Goal: Task Accomplishment & Management: Use online tool/utility

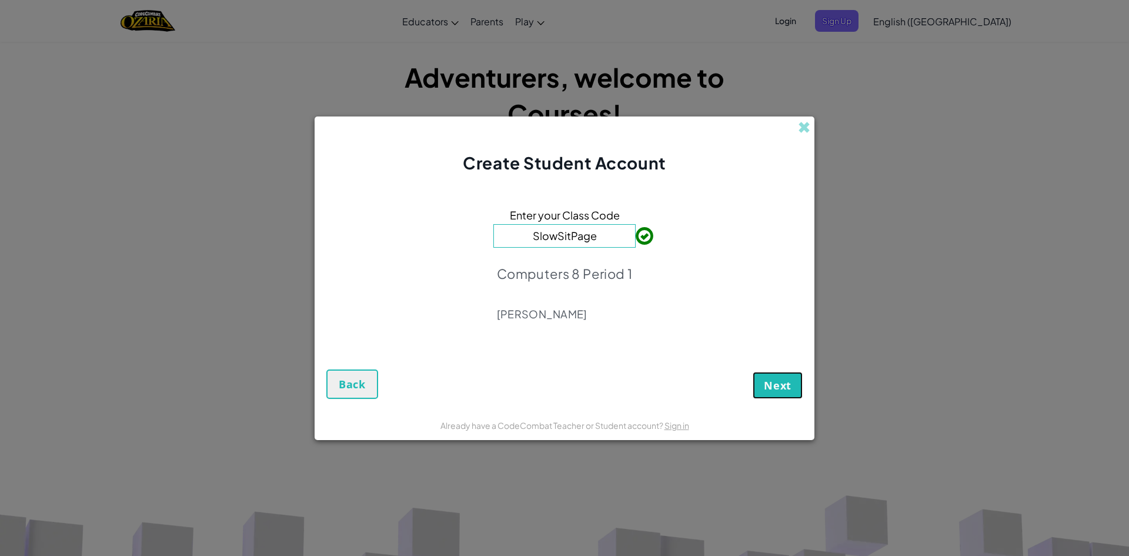
click at [793, 396] on button "Next" at bounding box center [778, 385] width 50 height 27
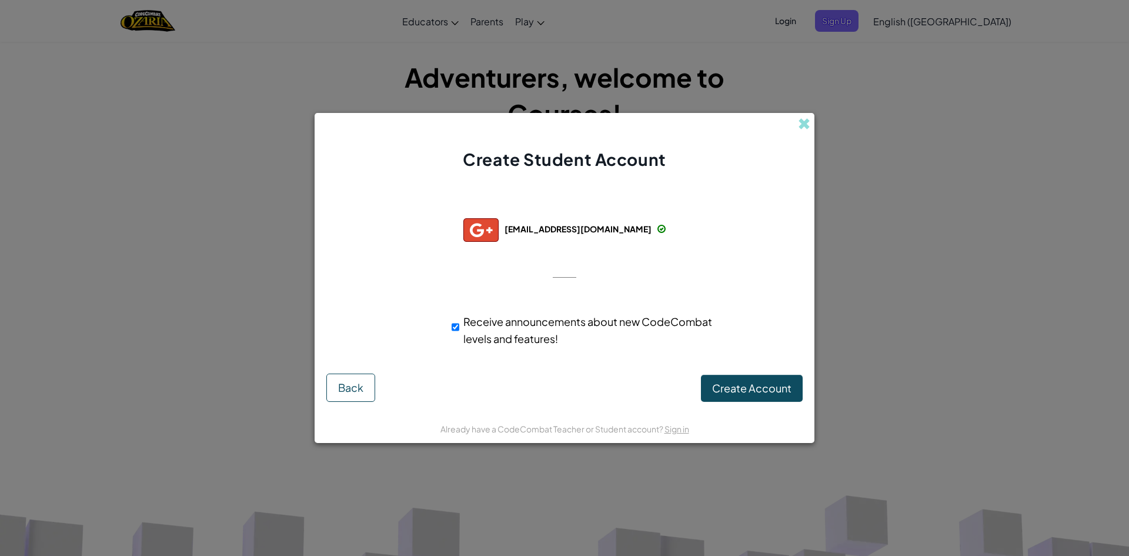
click at [698, 386] on div "Create Account Back" at bounding box center [564, 387] width 476 height 28
click at [734, 390] on span "Create Account" at bounding box center [751, 388] width 79 height 14
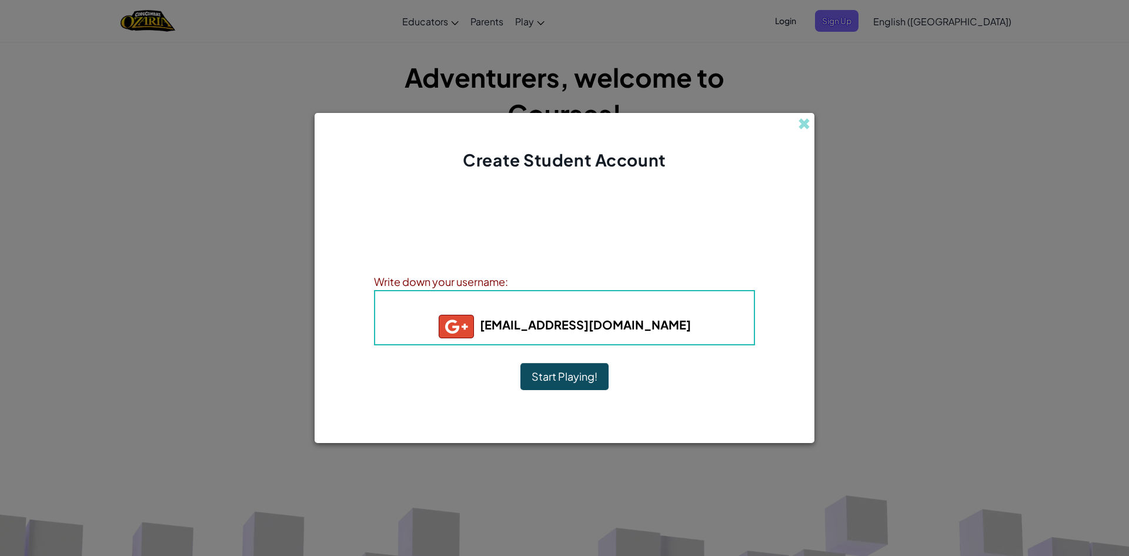
click at [570, 392] on div "Account Created! Write down your information so that you don't forget it. Your …" at bounding box center [564, 292] width 381 height 218
click at [584, 376] on button "Start Playing!" at bounding box center [564, 376] width 88 height 27
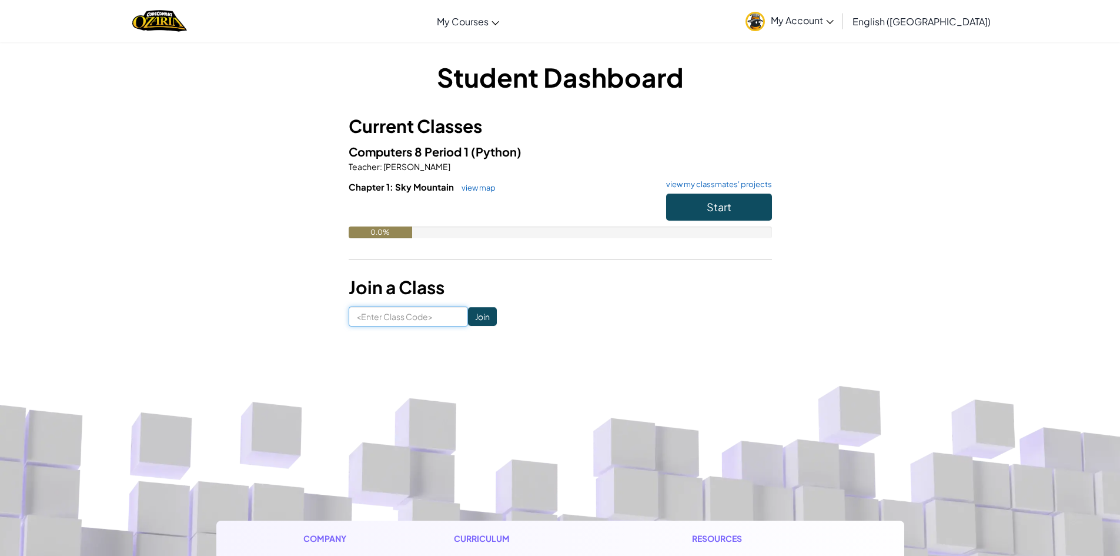
click at [440, 320] on input at bounding box center [408, 316] width 119 height 20
click at [739, 206] on button "Start" at bounding box center [719, 206] width 106 height 27
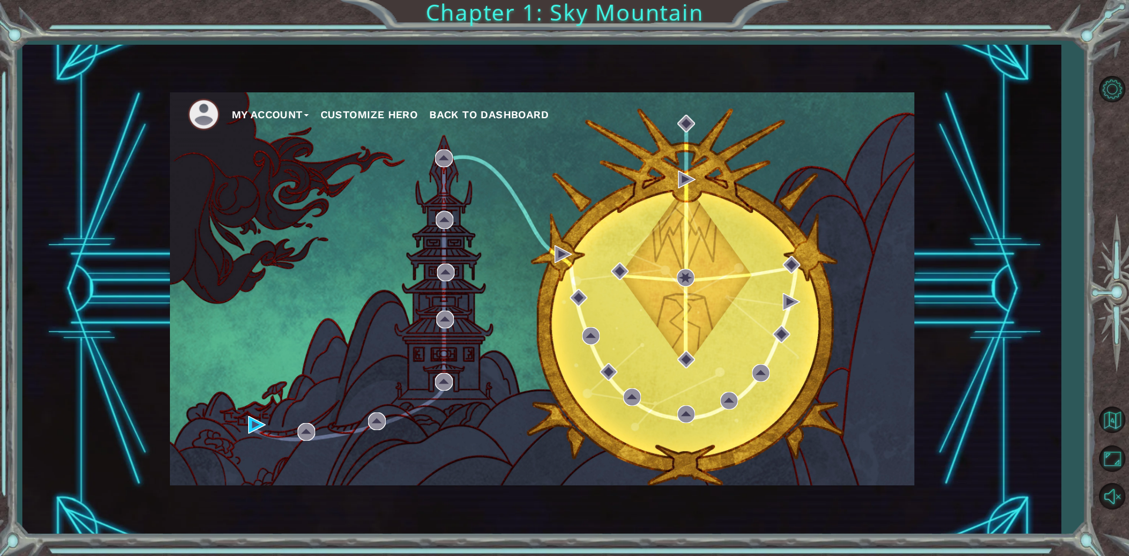
click at [648, 324] on div "My Account Customize Hero Back to Dashboard" at bounding box center [542, 288] width 744 height 393
click at [159, 197] on div "My Account Customize Hero Back to Dashboard" at bounding box center [541, 289] width 1038 height 489
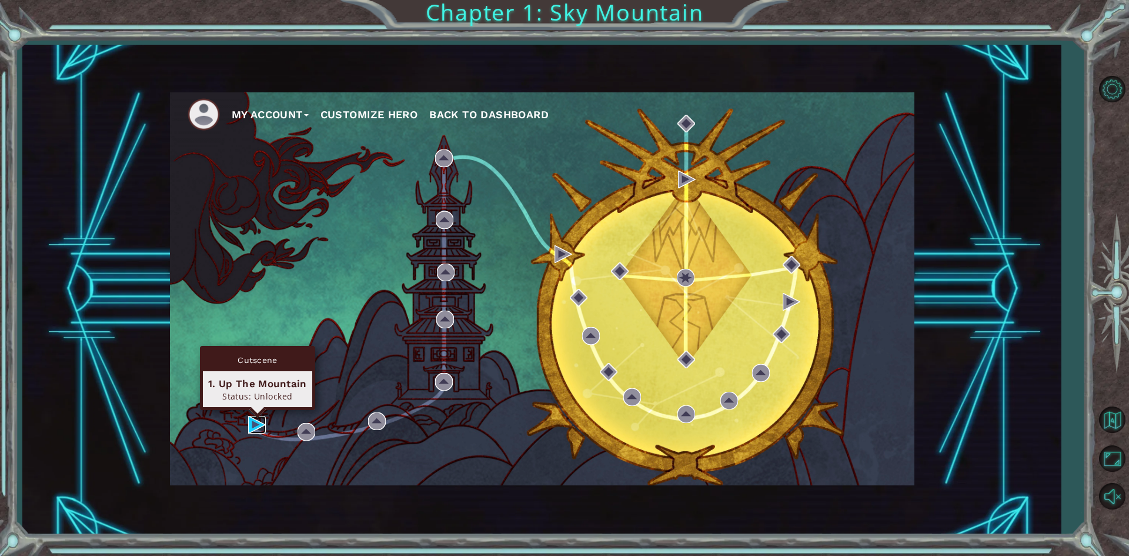
click at [252, 427] on img at bounding box center [257, 425] width 18 height 18
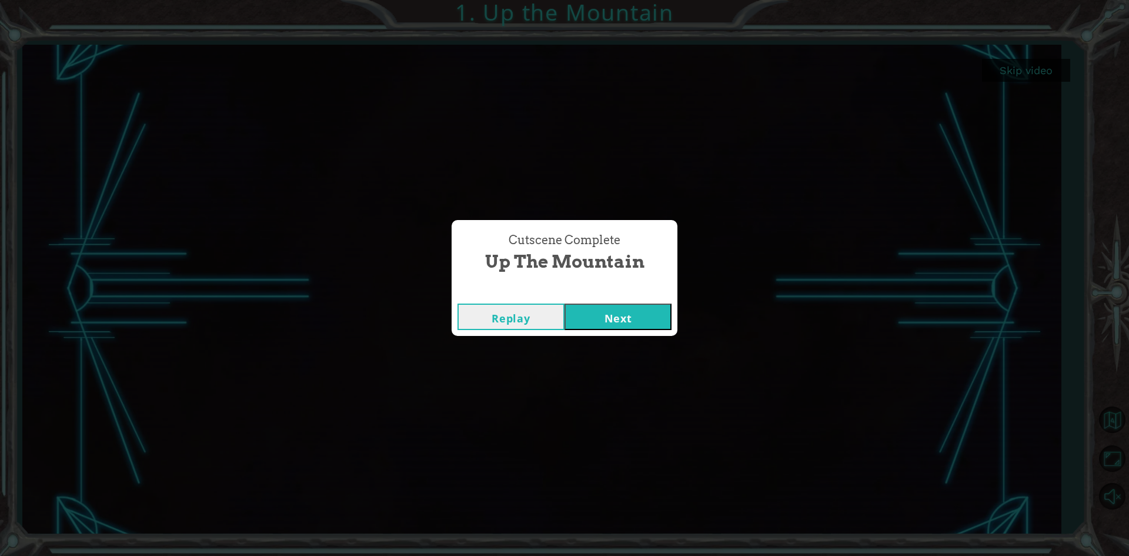
click at [623, 310] on button "Next" at bounding box center [617, 316] width 107 height 26
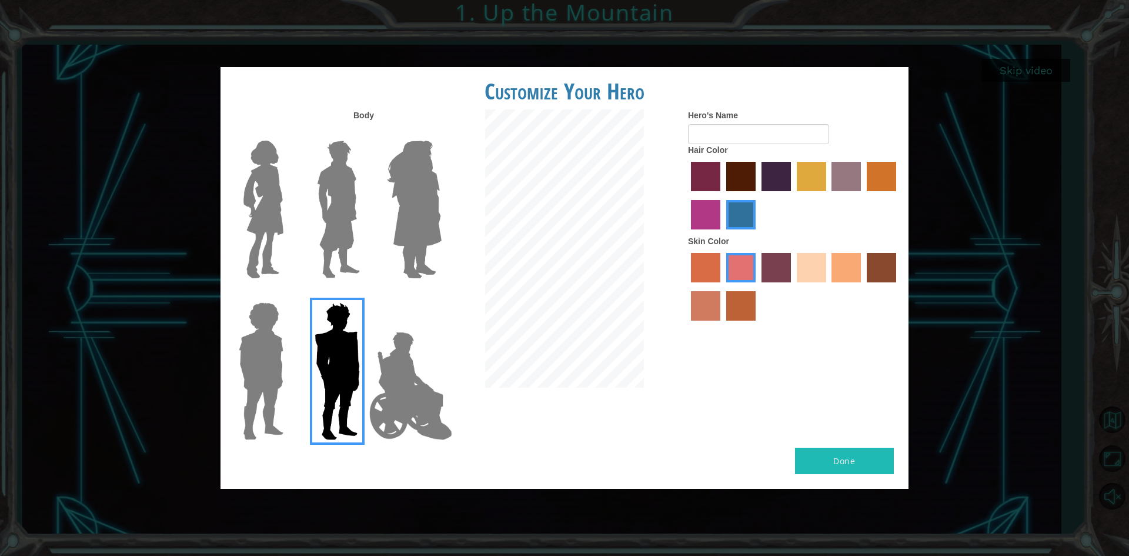
click at [412, 229] on img at bounding box center [414, 209] width 64 height 147
click at [441, 133] on input "Hero Amethyst" at bounding box center [441, 133] width 0 height 0
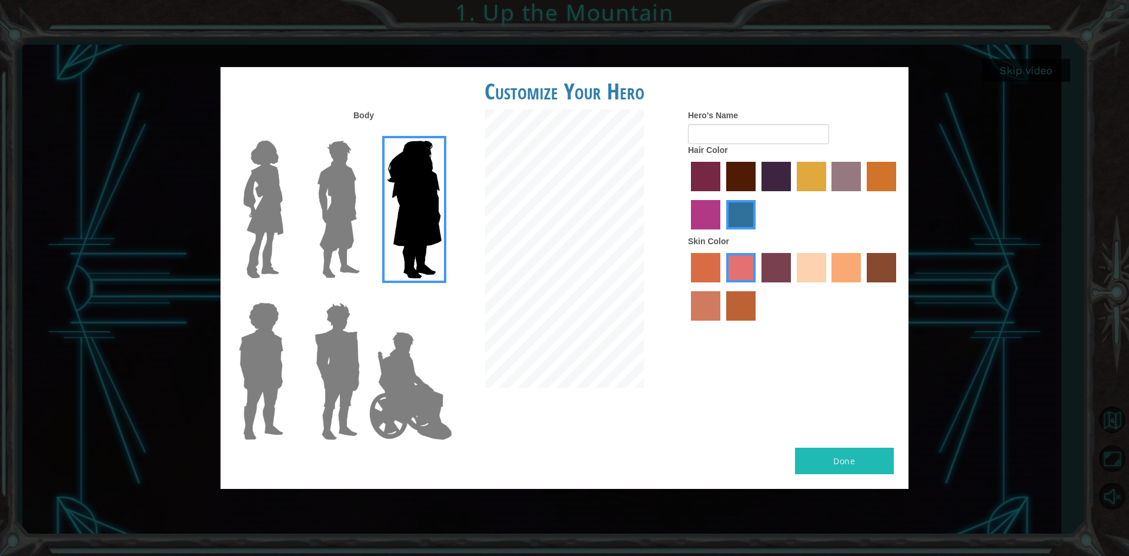
click at [329, 230] on img at bounding box center [338, 209] width 52 height 147
click at [365, 133] on input "Hero Lars" at bounding box center [365, 133] width 0 height 0
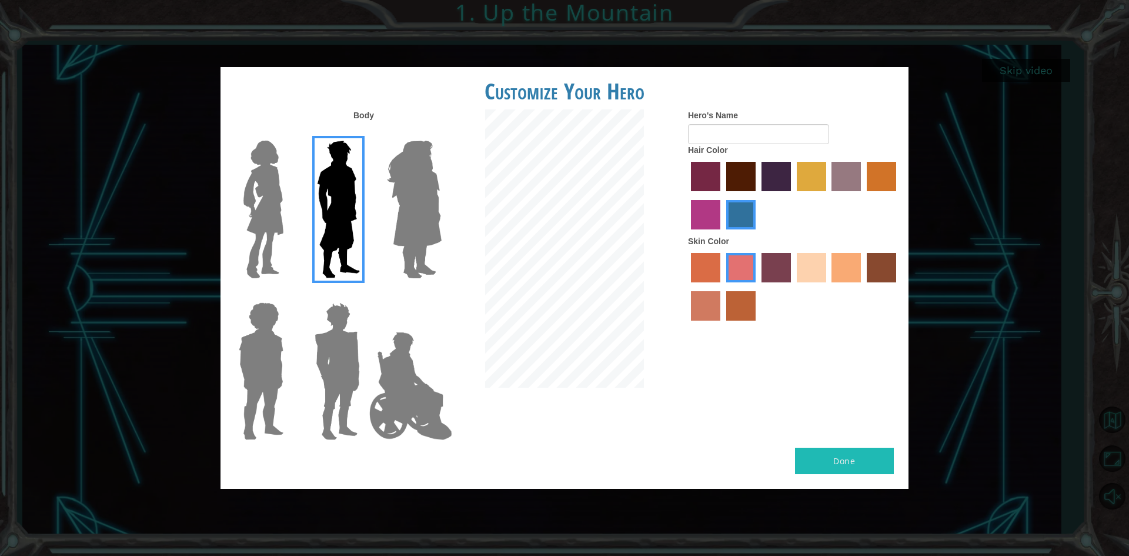
drag, startPoint x: 851, startPoint y: 470, endPoint x: 812, endPoint y: 467, distance: 38.9
click at [850, 470] on button "Done" at bounding box center [844, 460] width 99 height 26
click at [815, 466] on button "Done" at bounding box center [844, 460] width 99 height 26
type input "h"
type input "hosthin"
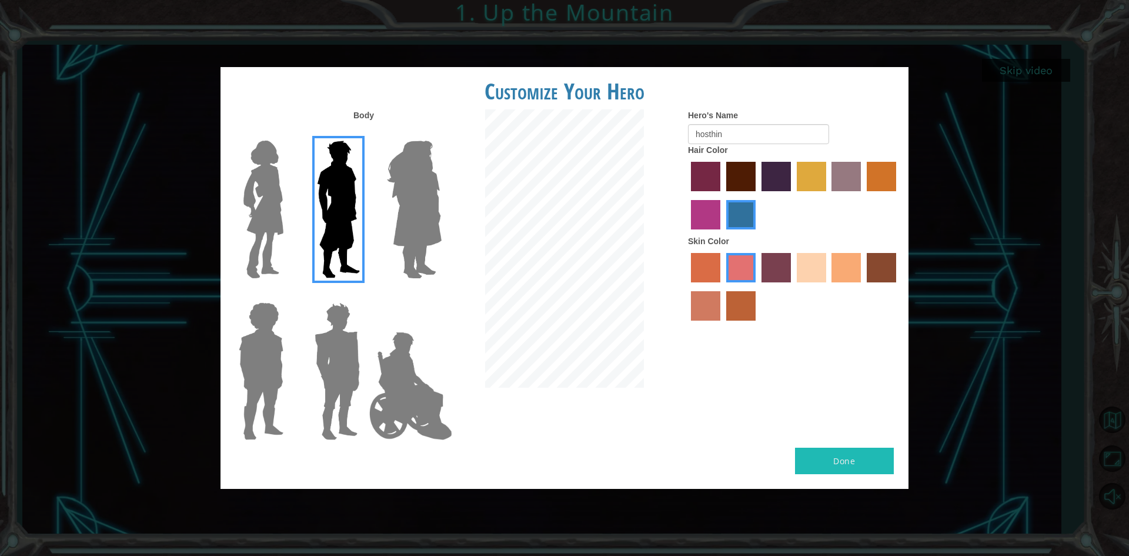
drag, startPoint x: 796, startPoint y: 464, endPoint x: 786, endPoint y: 469, distance: 10.8
click at [796, 466] on button "Done" at bounding box center [844, 460] width 99 height 26
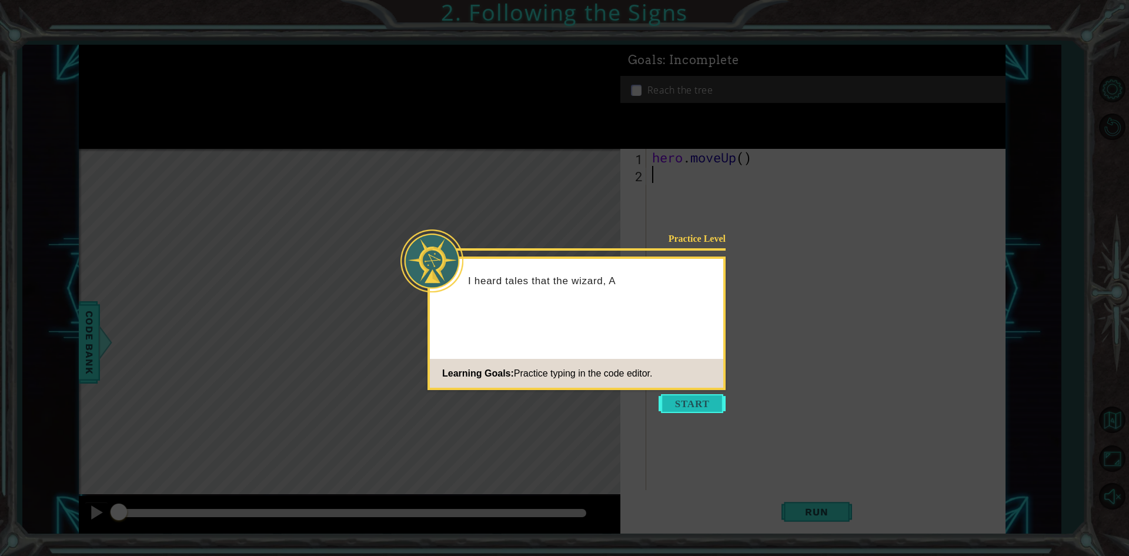
click at [689, 406] on button "Start" at bounding box center [691, 403] width 67 height 19
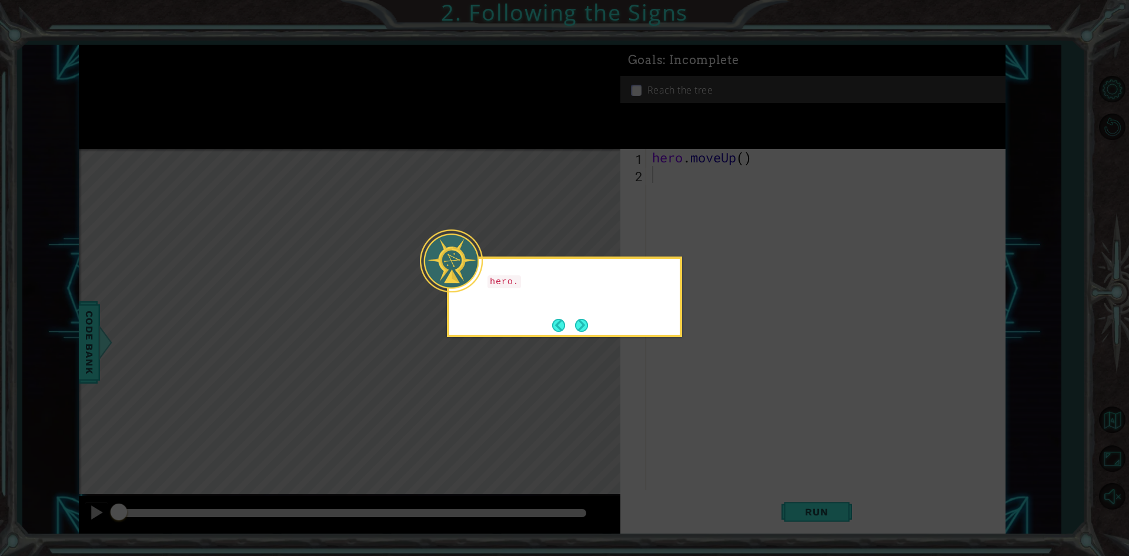
click at [633, 337] on body "1 ההההההההההההההההההההההההההההההההההההההההההההההההההההההההההההההההההההההההההההה…" at bounding box center [564, 278] width 1129 height 556
drag, startPoint x: 735, startPoint y: 252, endPoint x: 727, endPoint y: 253, distance: 8.3
click at [733, 252] on icon at bounding box center [564, 278] width 1129 height 556
click at [657, 195] on icon at bounding box center [564, 278] width 1129 height 556
click at [579, 324] on button "Next" at bounding box center [581, 324] width 17 height 17
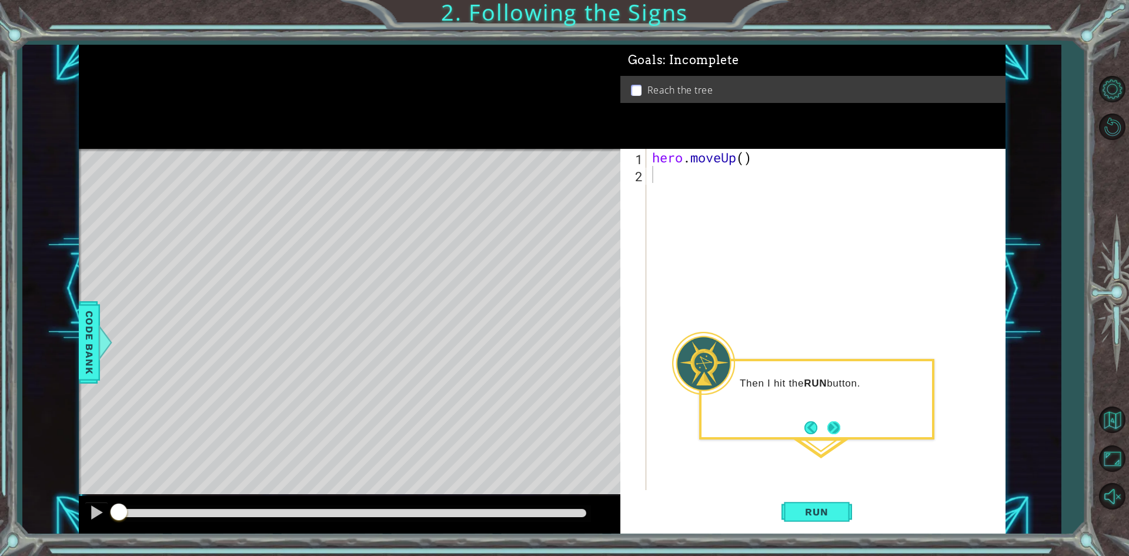
click at [827, 426] on button "Next" at bounding box center [833, 427] width 19 height 19
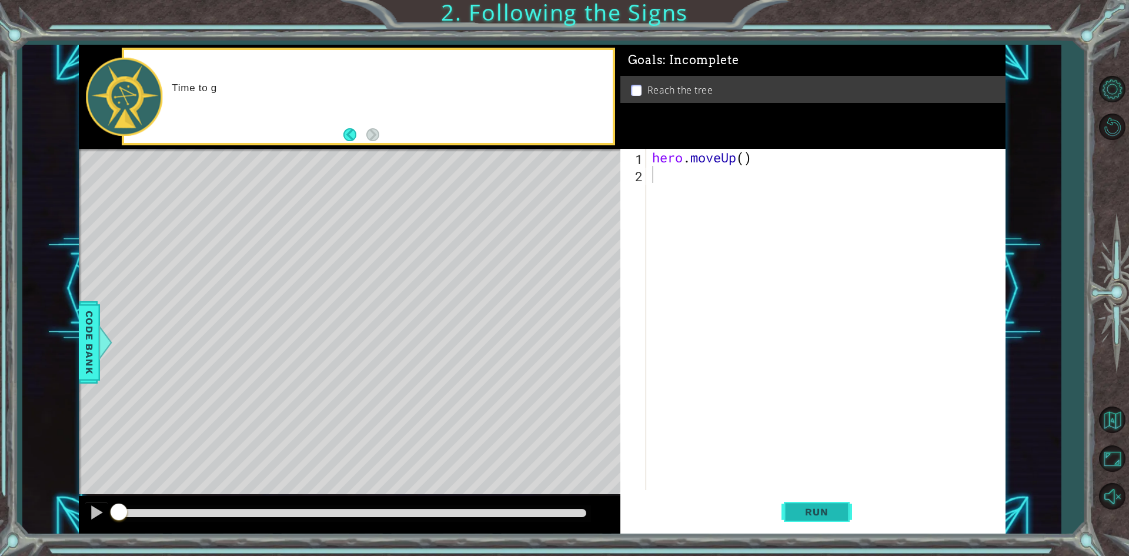
click at [824, 500] on button "Run" at bounding box center [816, 512] width 71 height 38
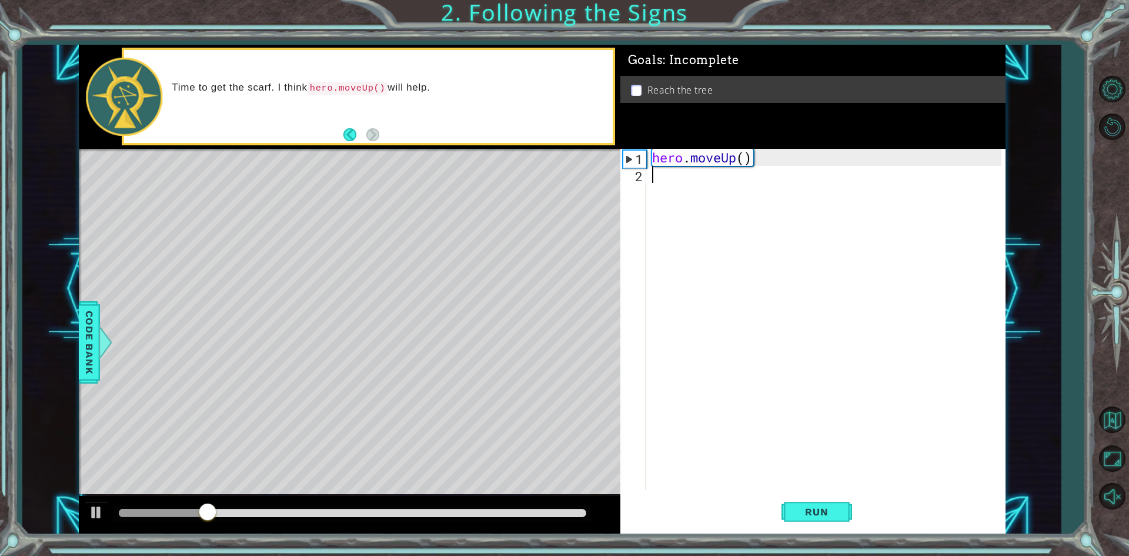
click at [756, 156] on div "hero . moveUp ( )" at bounding box center [828, 336] width 357 height 375
click at [759, 153] on div "hero . moveUp ( )" at bounding box center [828, 336] width 357 height 375
drag, startPoint x: 704, startPoint y: 160, endPoint x: 690, endPoint y: 160, distance: 14.1
click at [698, 160] on div "hero . moveU ( ) p" at bounding box center [828, 336] width 357 height 375
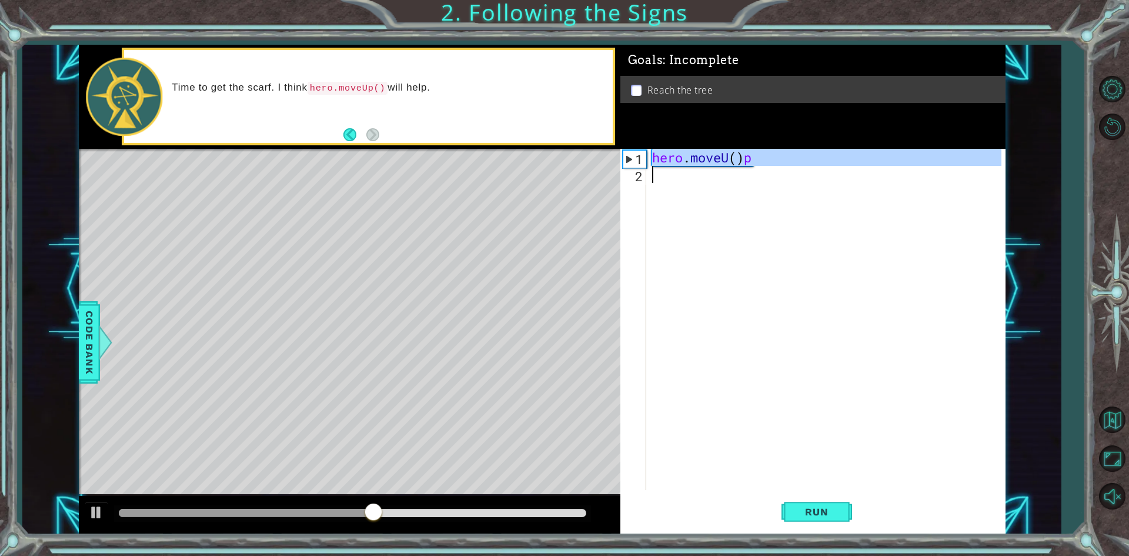
drag, startPoint x: 651, startPoint y: 160, endPoint x: 758, endPoint y: 168, distance: 107.9
click at [758, 168] on div "hero . moveU ( ) p" at bounding box center [828, 336] width 357 height 375
type textarea "hero.moveU()p"
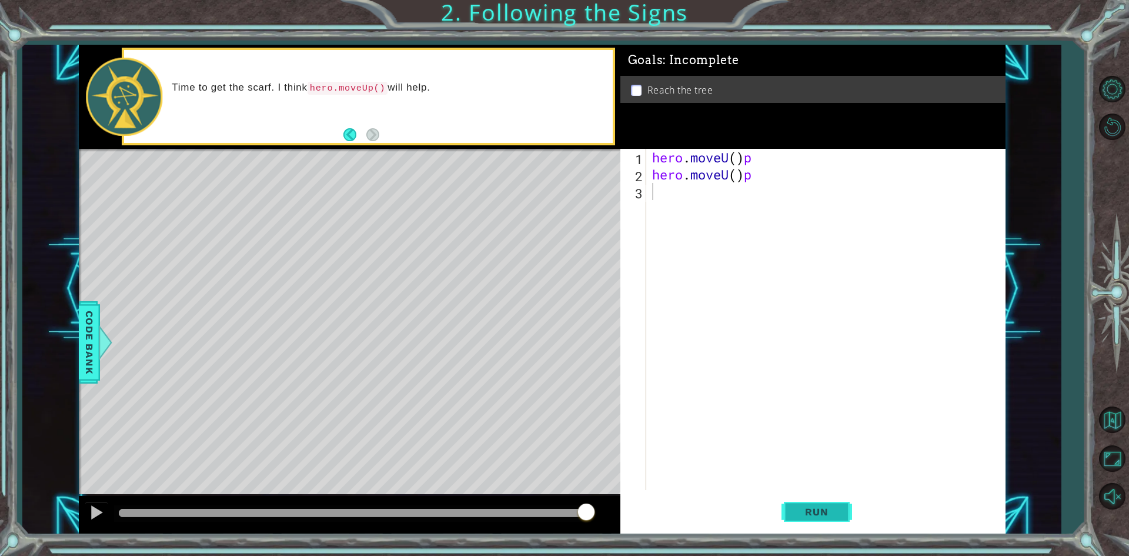
click at [826, 509] on span "Run" at bounding box center [816, 512] width 46 height 12
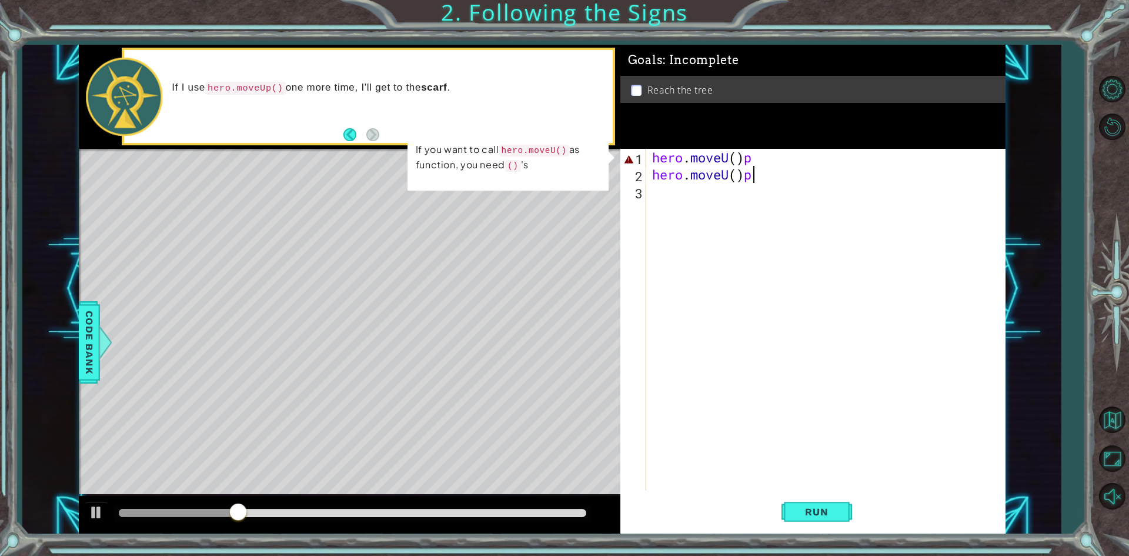
click at [773, 179] on div "hero . moveU ( ) p hero . moveU ( ) p" at bounding box center [828, 336] width 357 height 375
click at [765, 155] on div "hero . moveU ( ) p hero . moveU ( ) p" at bounding box center [828, 336] width 357 height 375
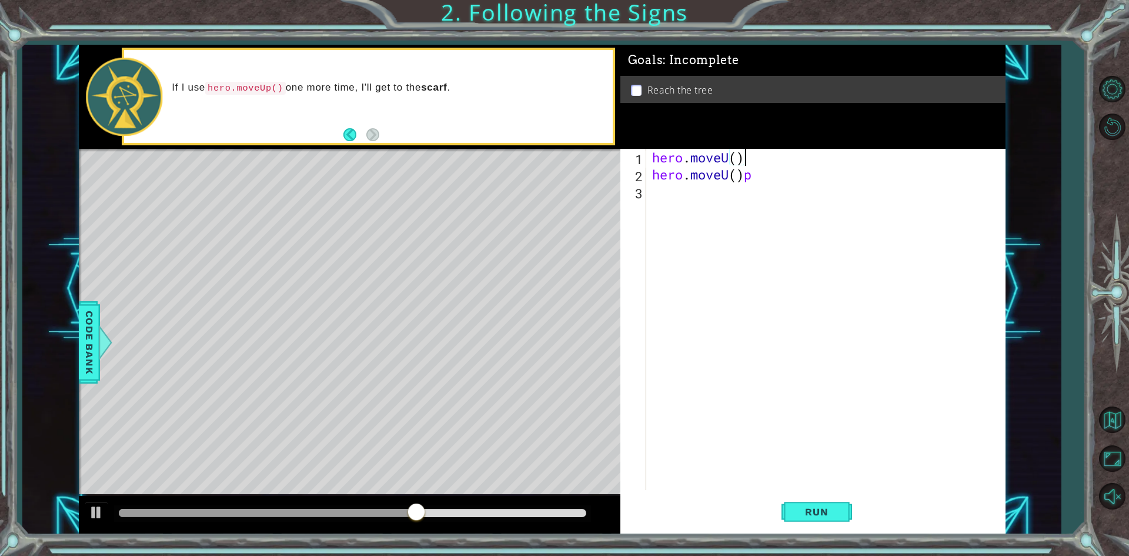
click at [776, 177] on div "hero . moveU ( ) hero . moveU ( ) p" at bounding box center [828, 336] width 357 height 375
type textarea "hero.moveU()"
click at [812, 511] on span "Run" at bounding box center [816, 512] width 46 height 12
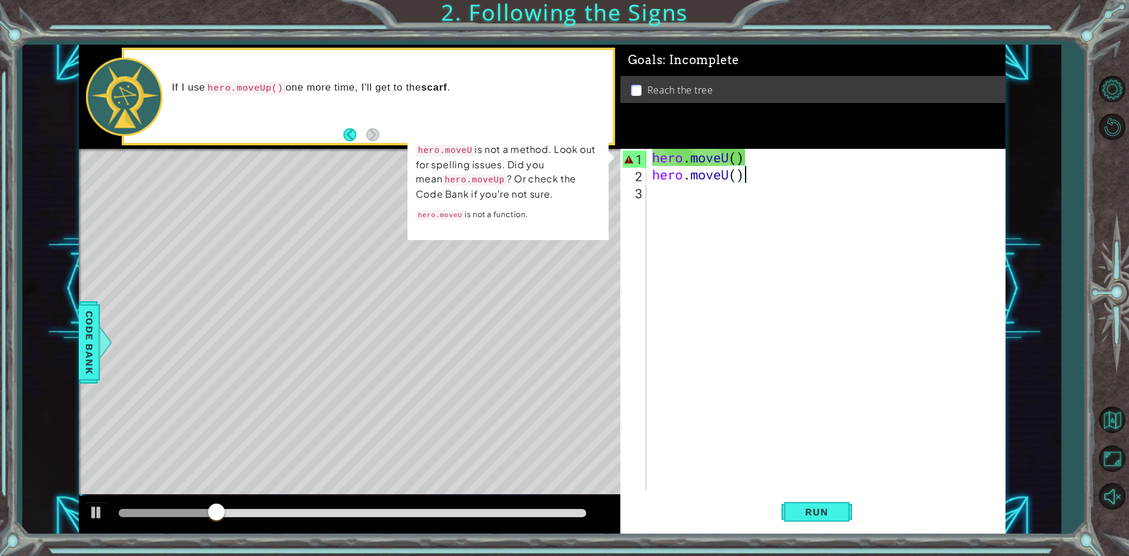
drag, startPoint x: 784, startPoint y: 197, endPoint x: 787, endPoint y: 220, distance: 23.1
click at [784, 198] on div "hero . moveU ( ) hero . moveU ( )" at bounding box center [828, 336] width 357 height 375
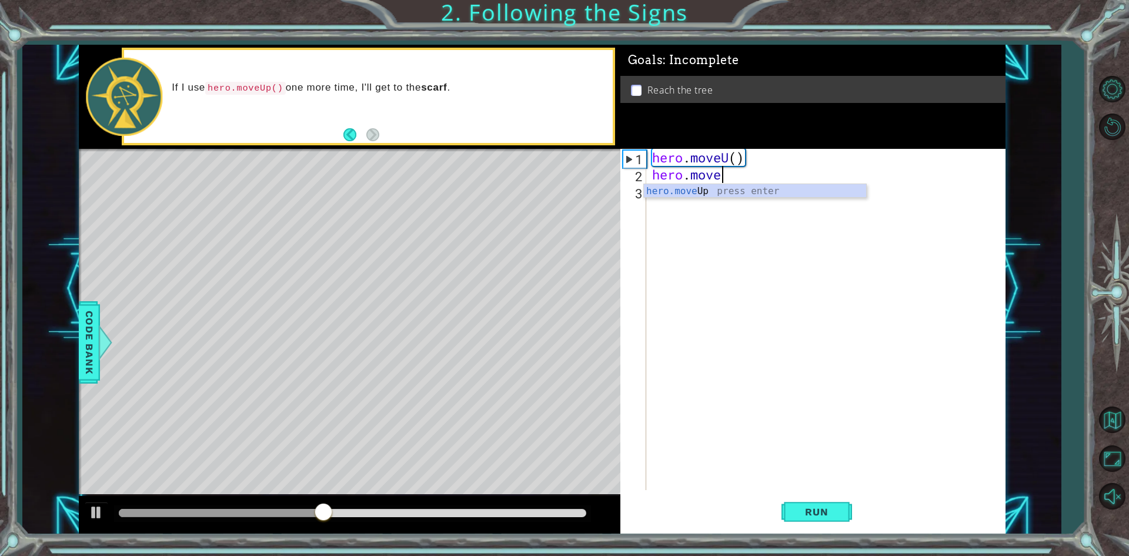
type textarea "h"
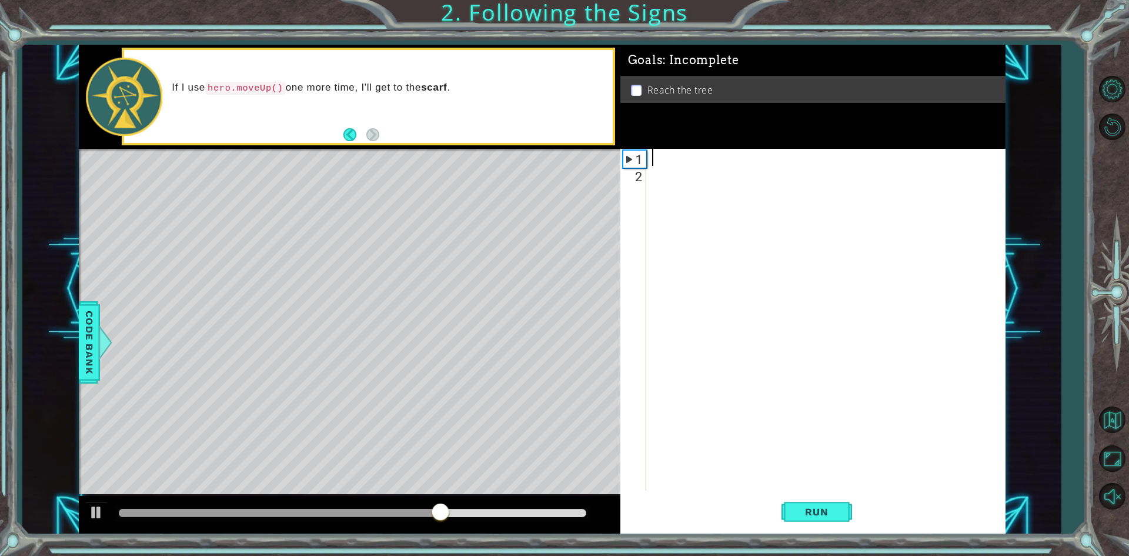
paste textarea "hero.moveU()p"
click at [777, 163] on div "hero . moveU ( ) p" at bounding box center [828, 336] width 357 height 375
click at [736, 151] on div "hero . moveU ( )" at bounding box center [828, 336] width 357 height 375
click at [854, 520] on div "Run" at bounding box center [816, 512] width 385 height 38
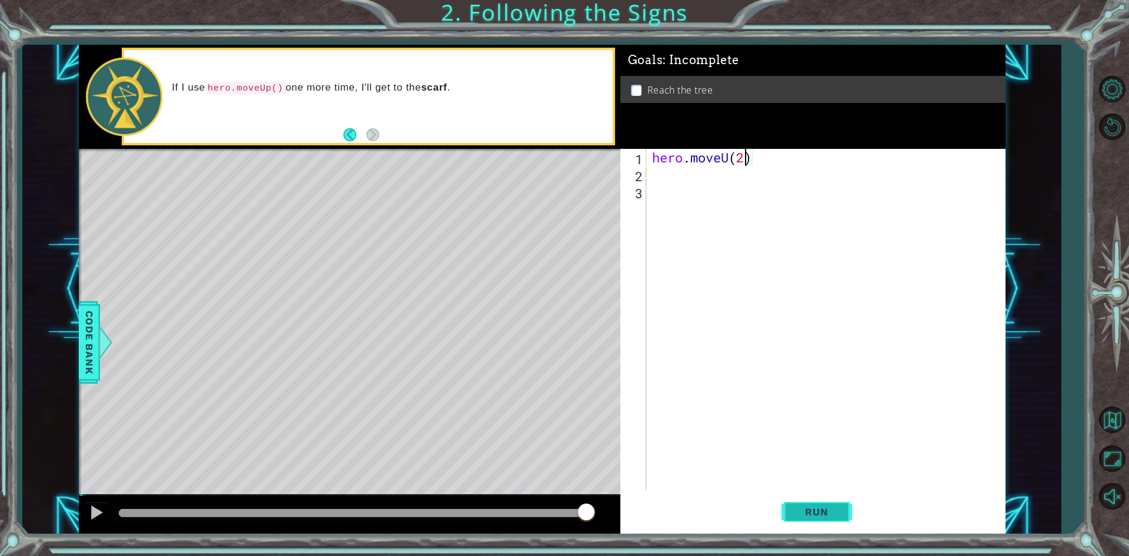
click at [825, 511] on span "Run" at bounding box center [816, 512] width 46 height 12
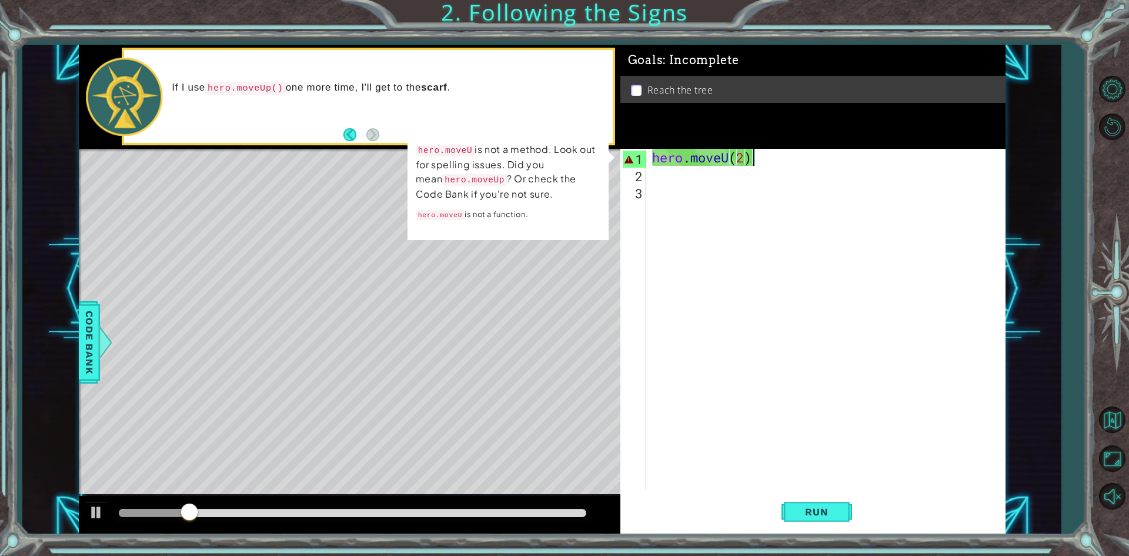
click at [764, 153] on div "hero . moveU ( 2 )" at bounding box center [828, 336] width 357 height 375
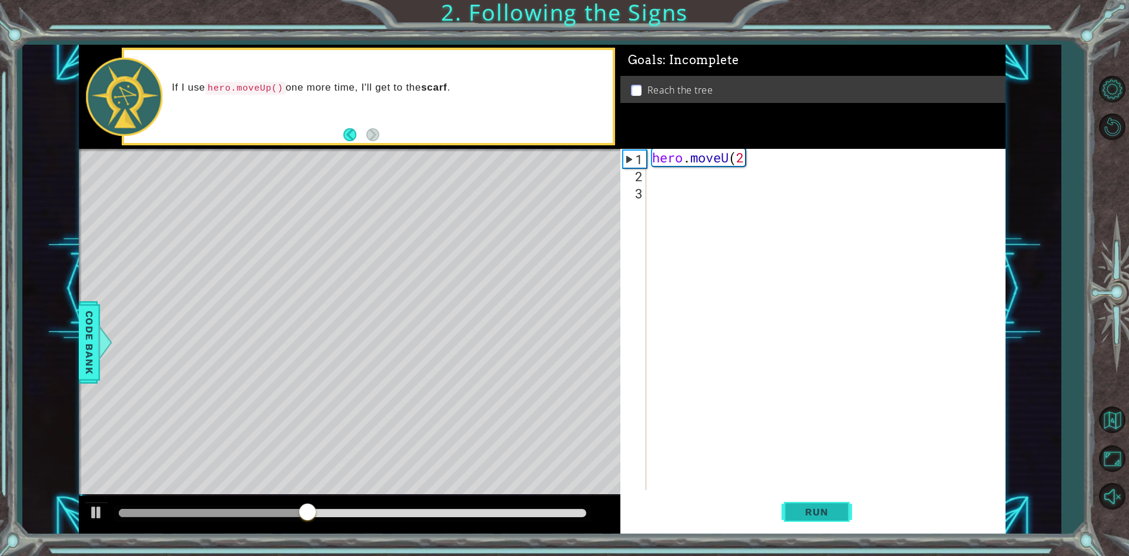
click at [813, 510] on span "Run" at bounding box center [816, 512] width 46 height 12
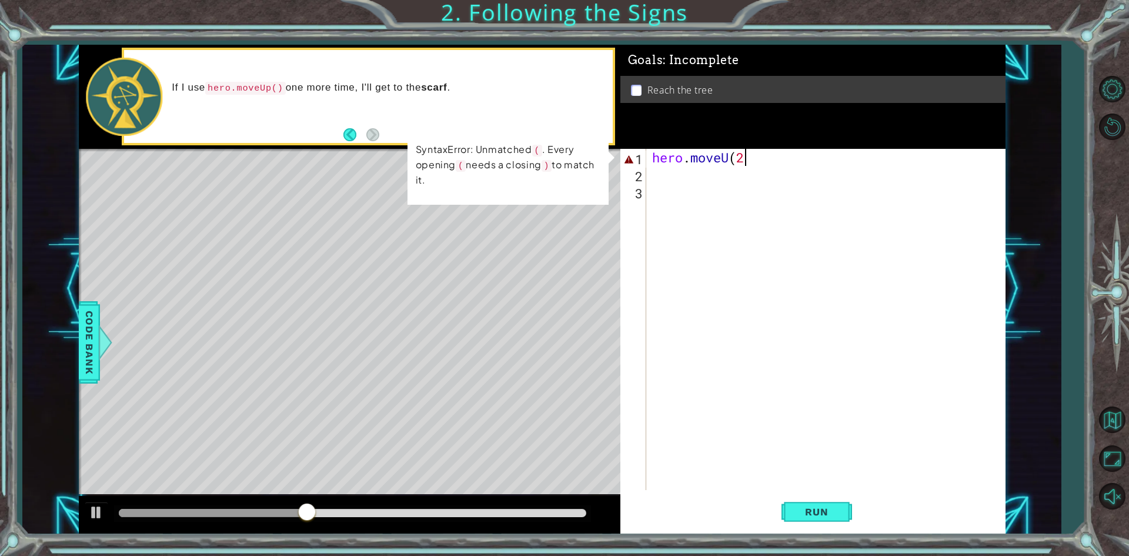
click at [638, 87] on p at bounding box center [636, 90] width 11 height 11
click at [753, 157] on div "hero . moveU ( 2" at bounding box center [828, 336] width 357 height 375
type textarea "hero.moveU(2"
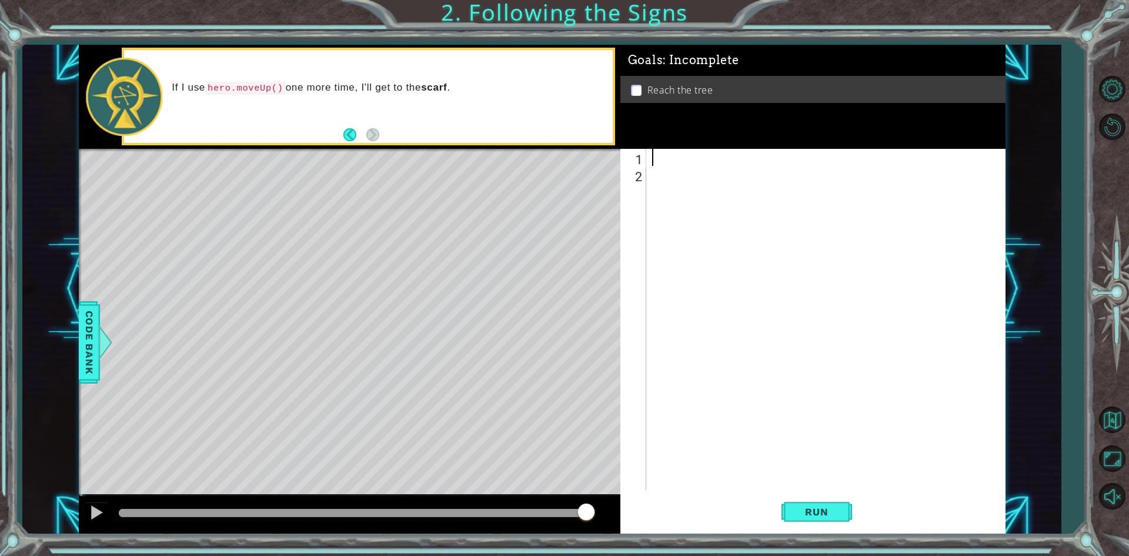
scroll to position [0, 0]
click at [824, 511] on span "Run" at bounding box center [816, 512] width 46 height 12
